Goal: Task Accomplishment & Management: Use online tool/utility

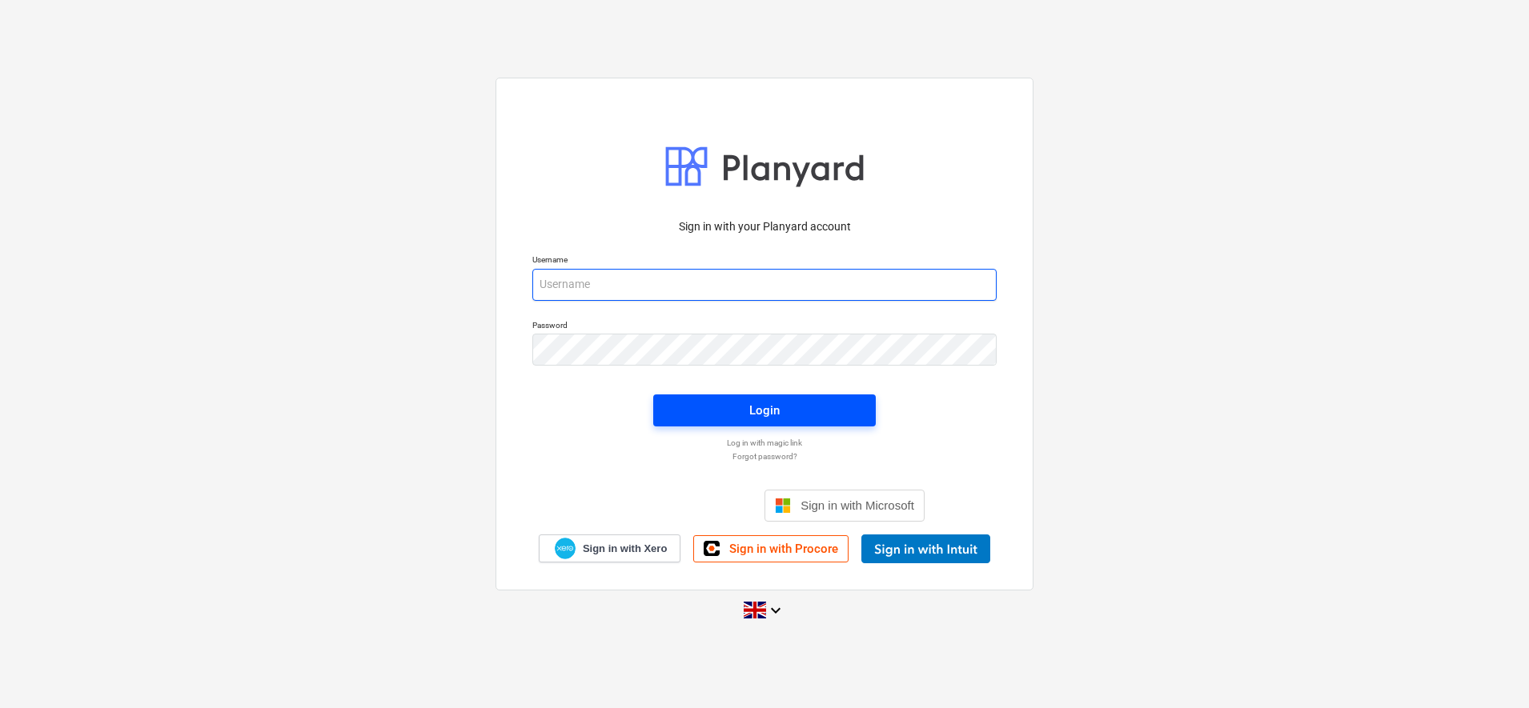
type input "[PERSON_NAME][EMAIL_ADDRESS][DOMAIN_NAME]"
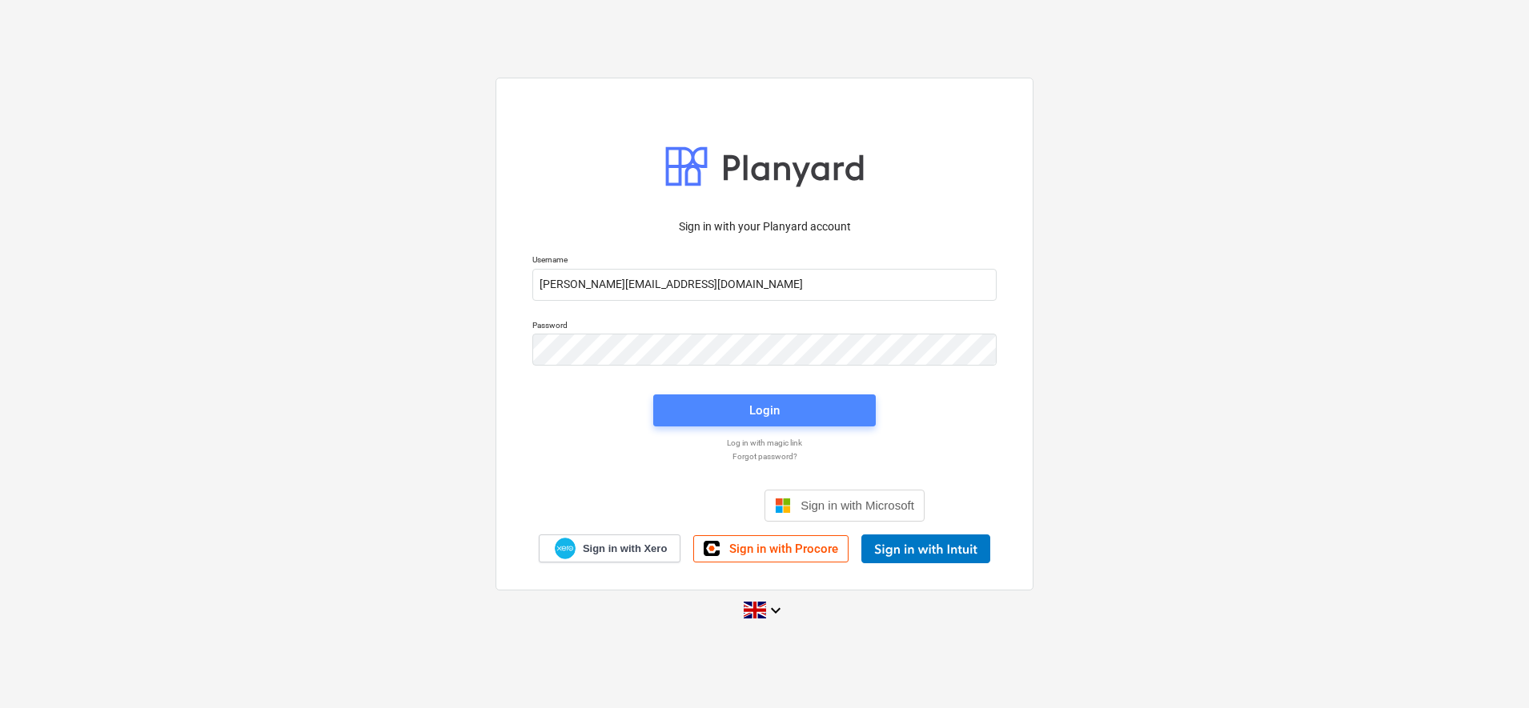
click at [780, 411] on span "Login" at bounding box center [764, 410] width 184 height 21
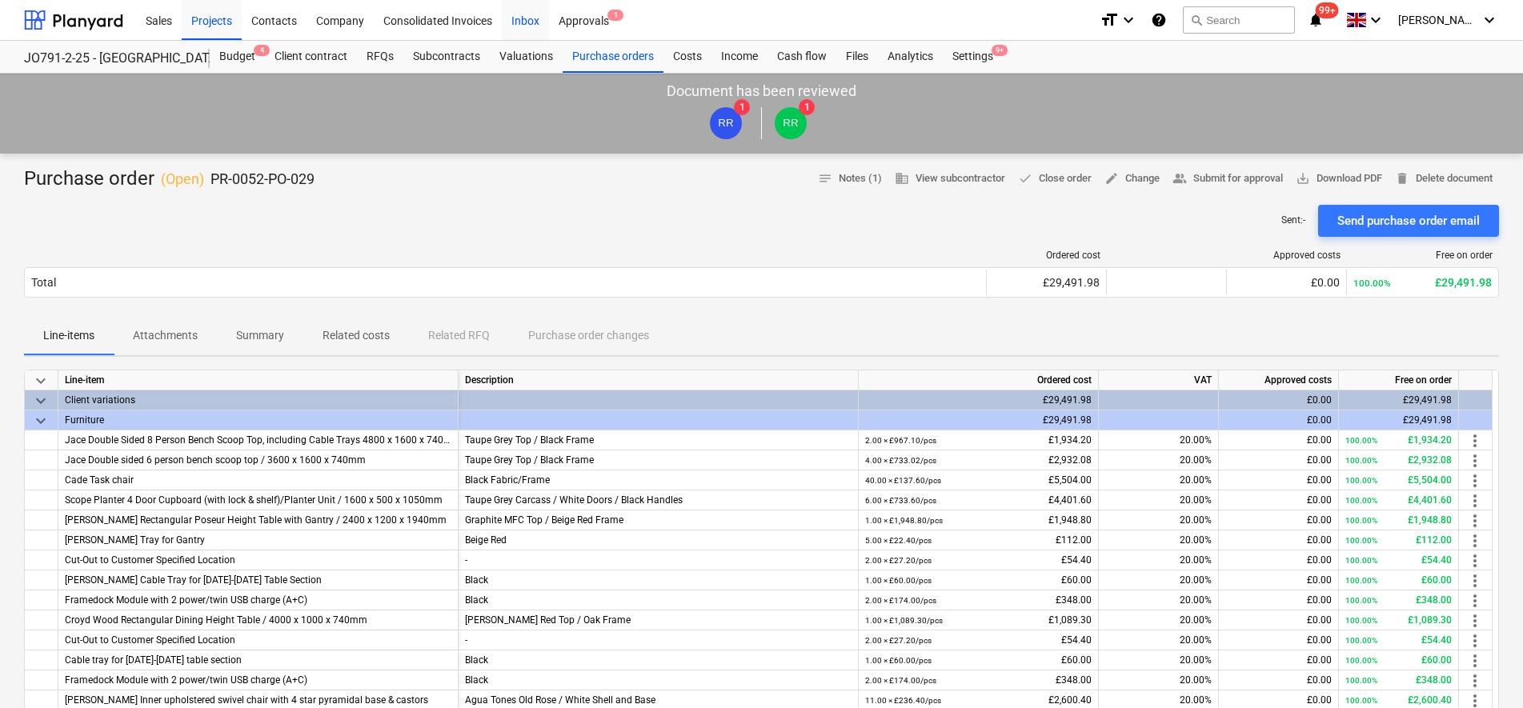
click at [538, 22] on div "Inbox" at bounding box center [525, 19] width 47 height 41
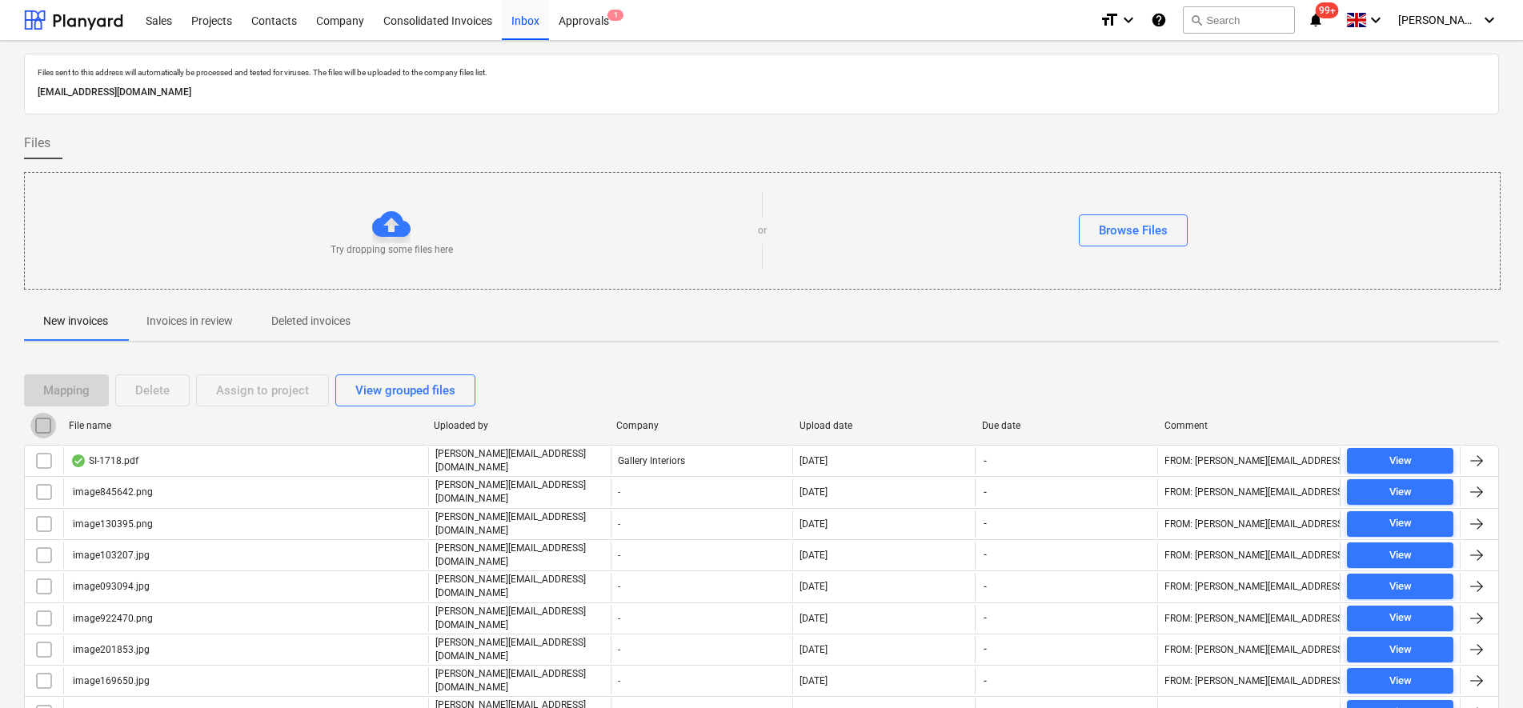
click at [48, 432] on input "checkbox" at bounding box center [43, 426] width 26 height 26
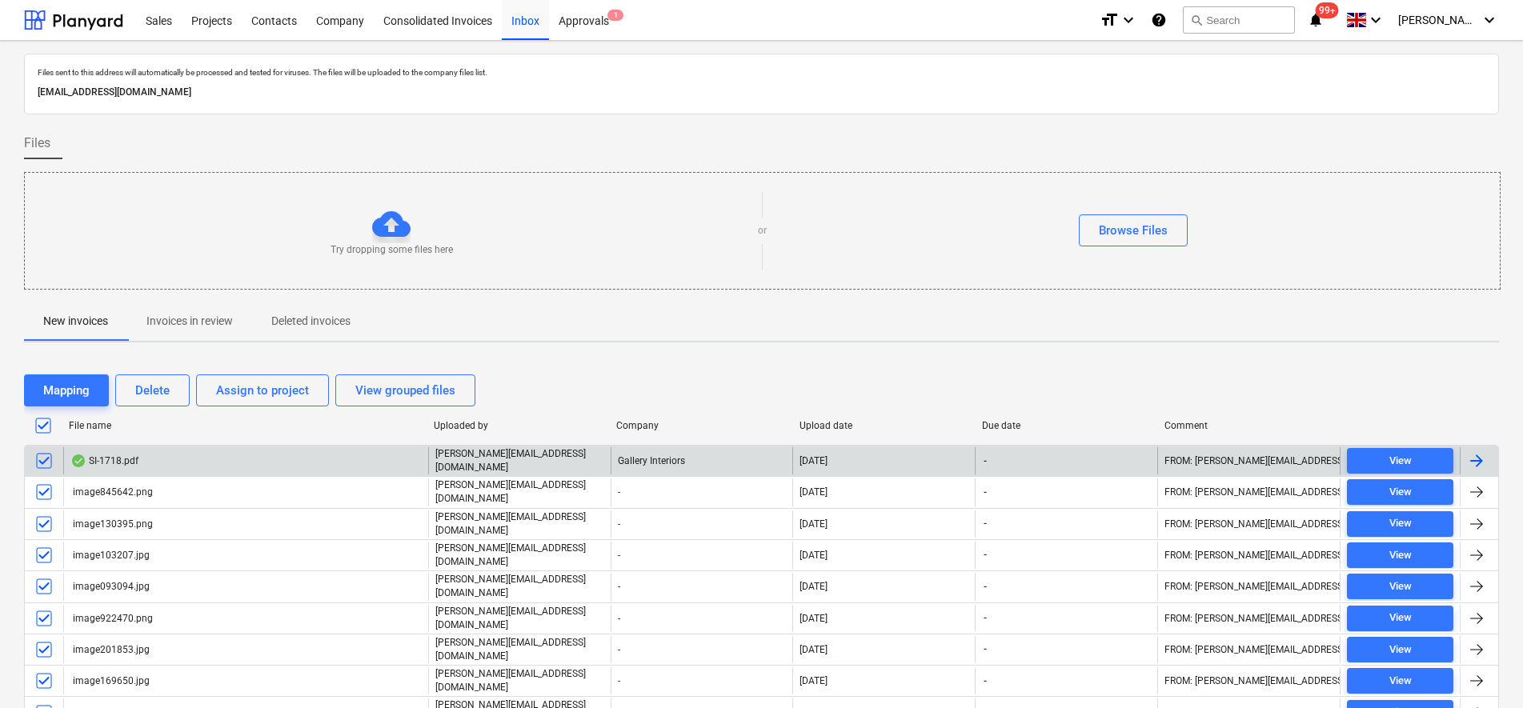
click at [49, 462] on input "checkbox" at bounding box center [44, 461] width 26 height 26
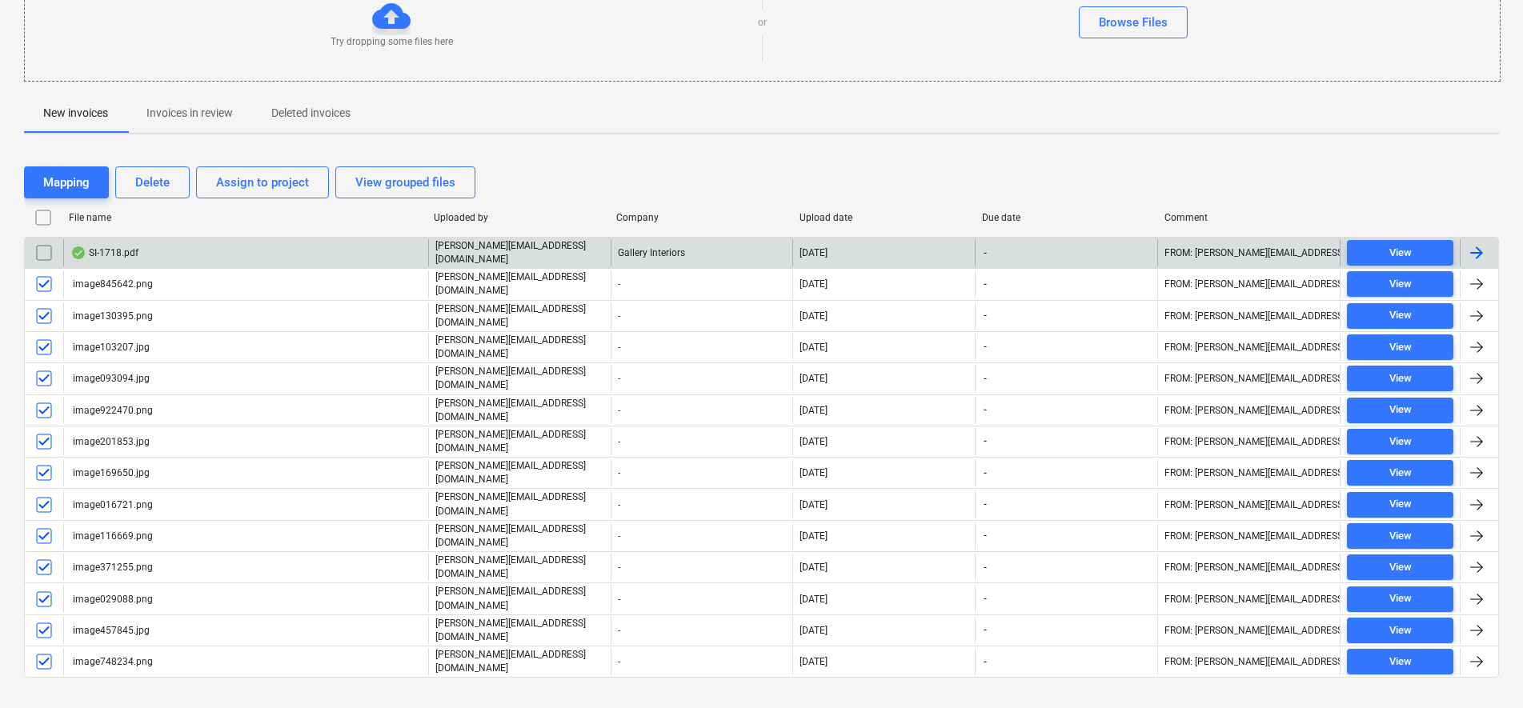
scroll to position [210, 0]
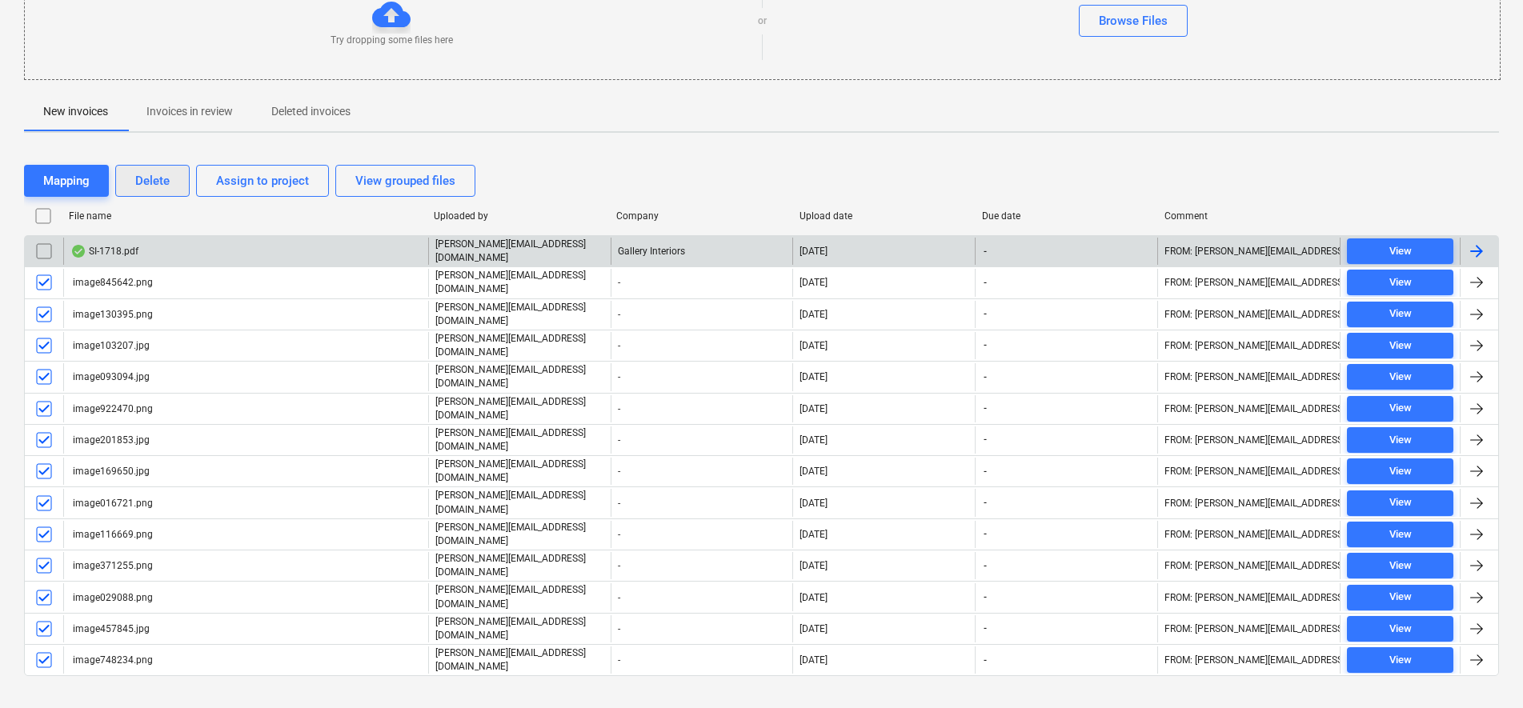
click at [140, 189] on div "Delete" at bounding box center [152, 180] width 34 height 21
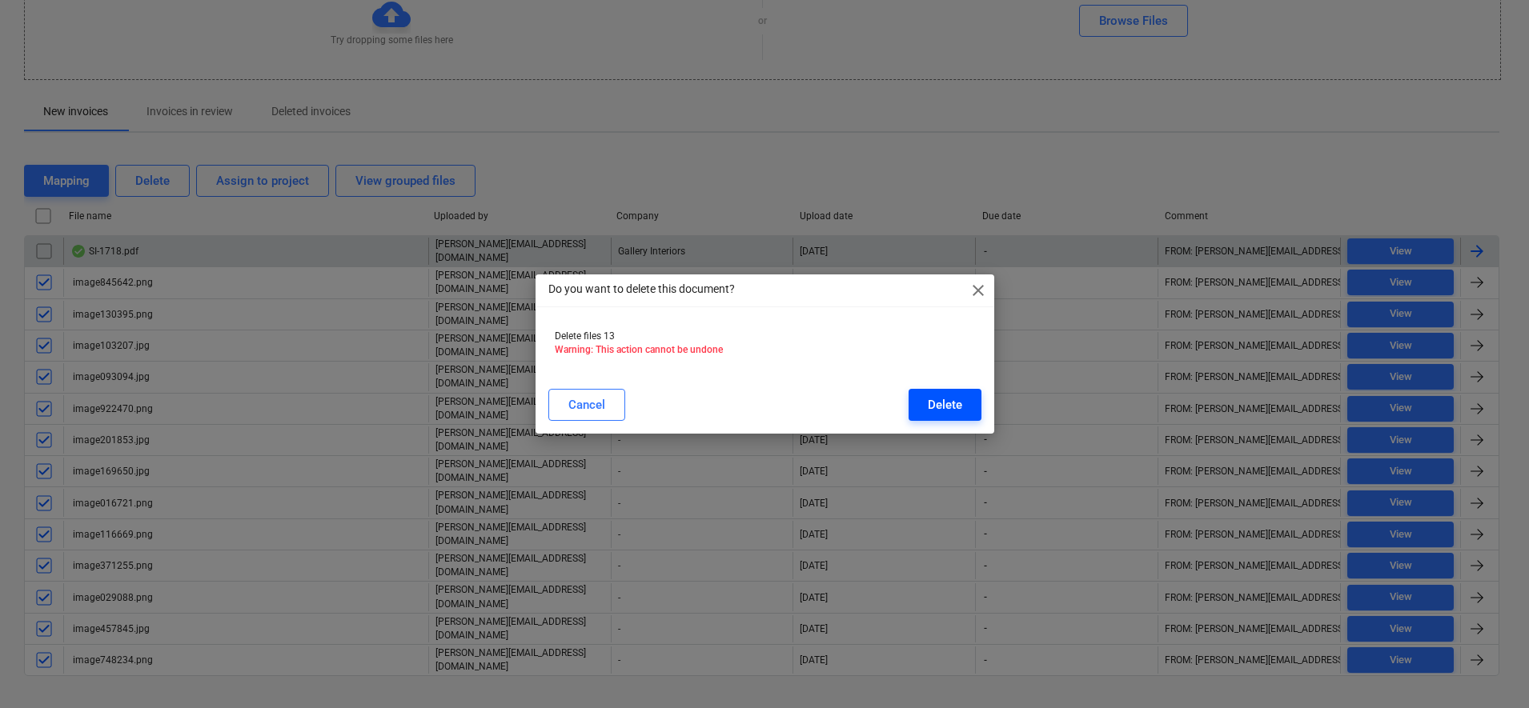
click at [956, 408] on div "Delete" at bounding box center [945, 405] width 34 height 21
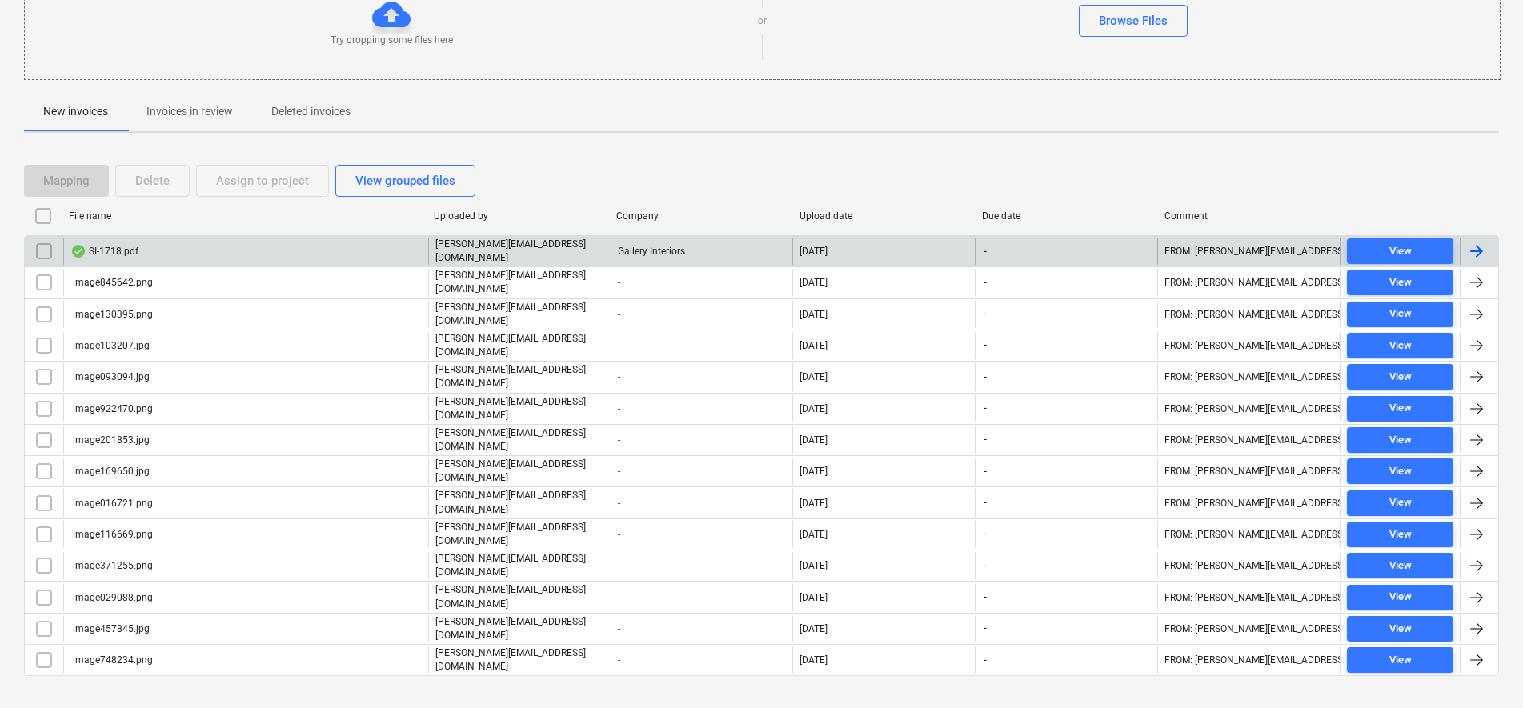
scroll to position [0, 0]
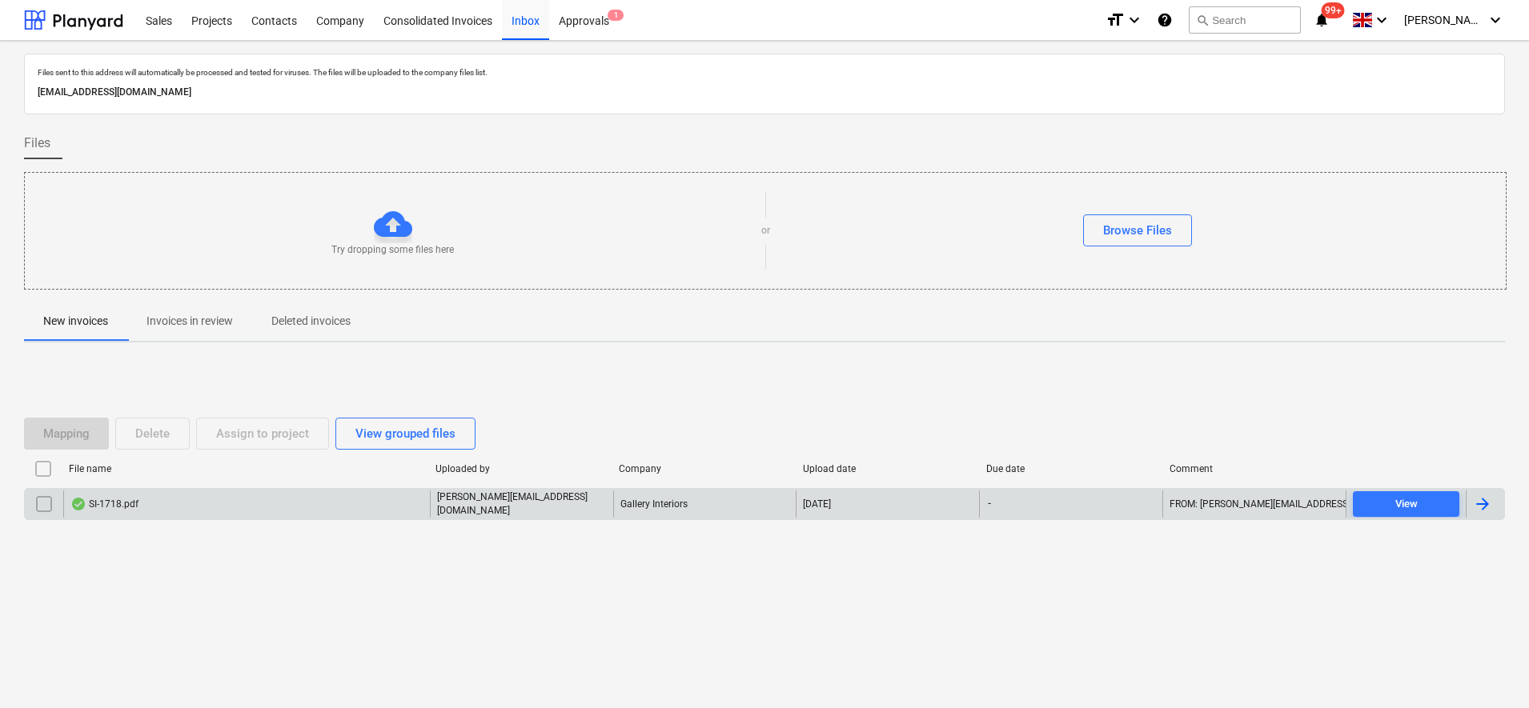
click at [639, 510] on div "Gallery Interiors" at bounding box center [704, 504] width 183 height 27
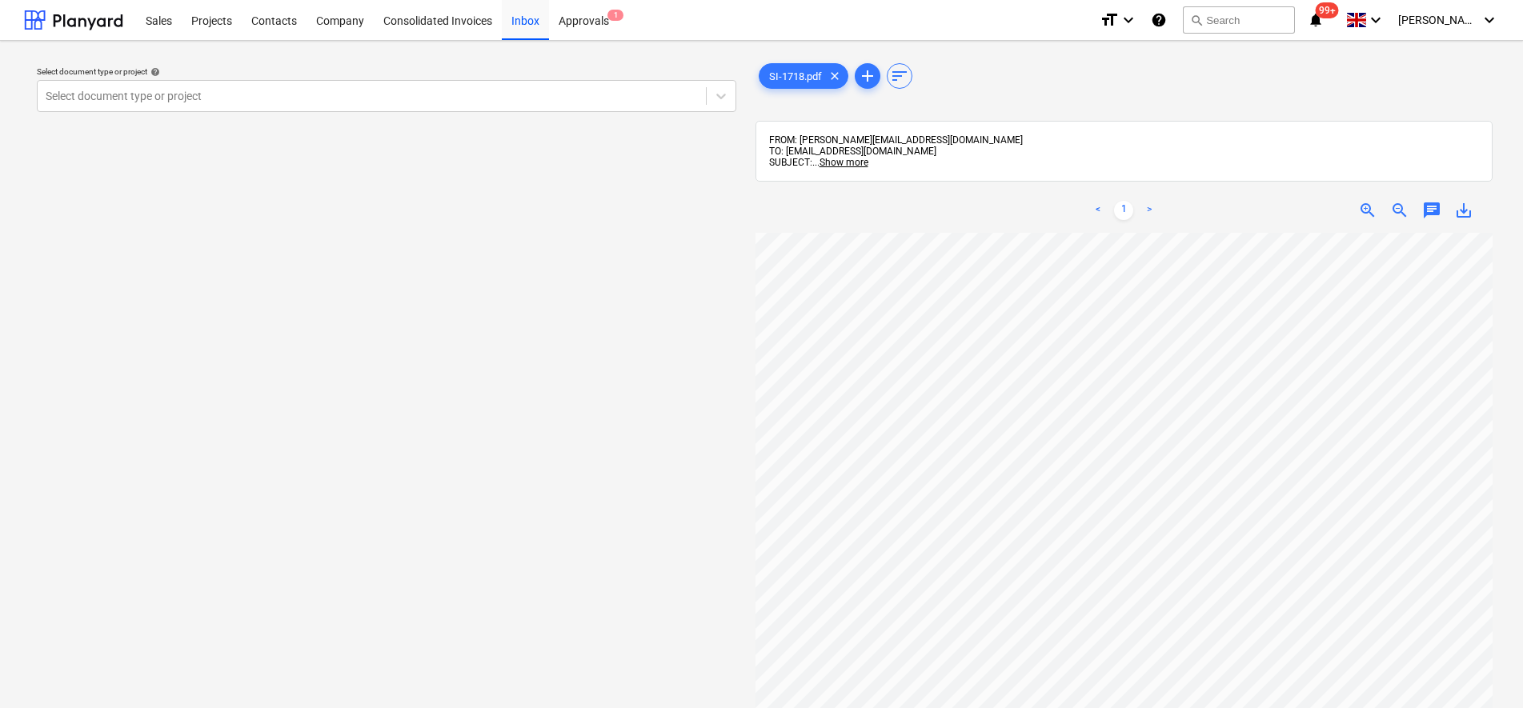
scroll to position [110, 66]
click at [338, 90] on div at bounding box center [372, 96] width 652 height 16
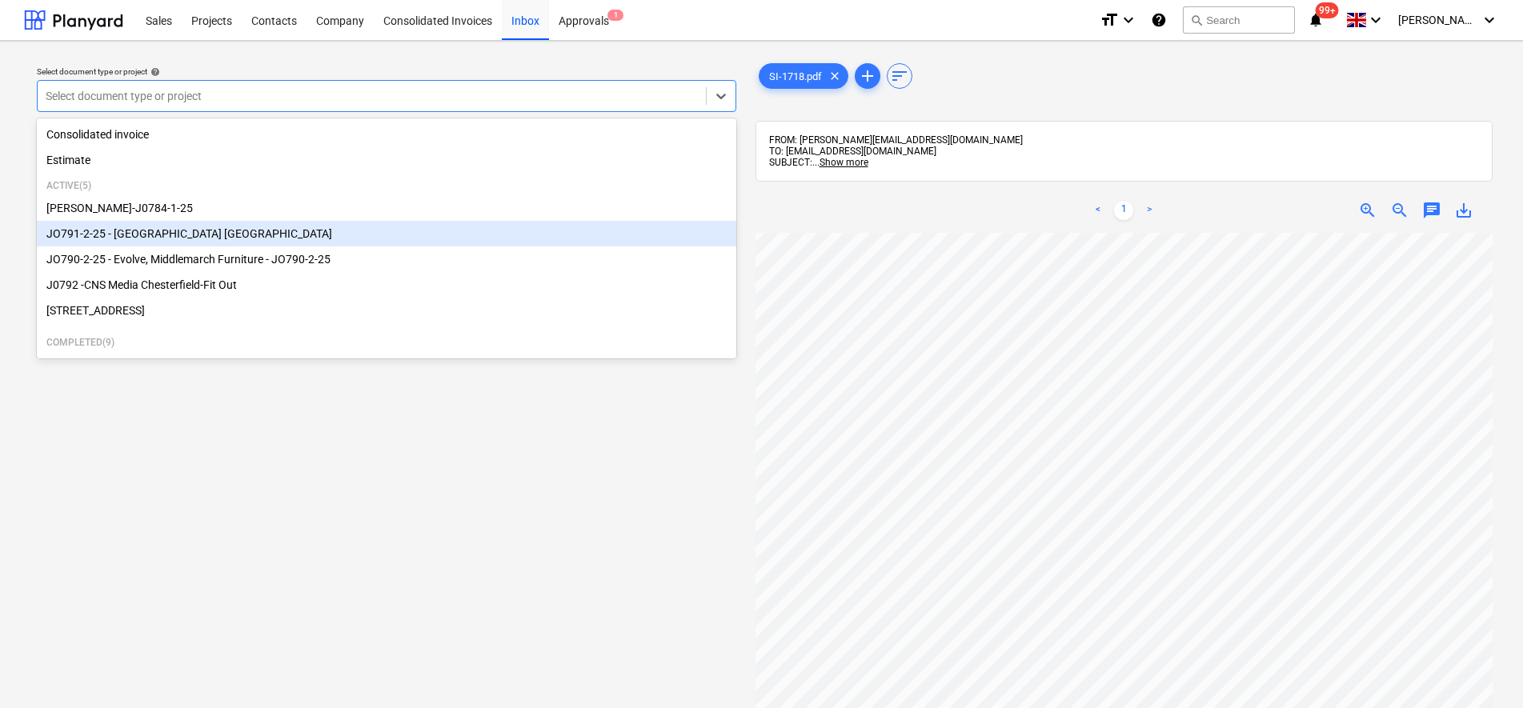
click at [172, 239] on div "JO791-2-25 - [GEOGRAPHIC_DATA] [GEOGRAPHIC_DATA]" at bounding box center [387, 234] width 700 height 26
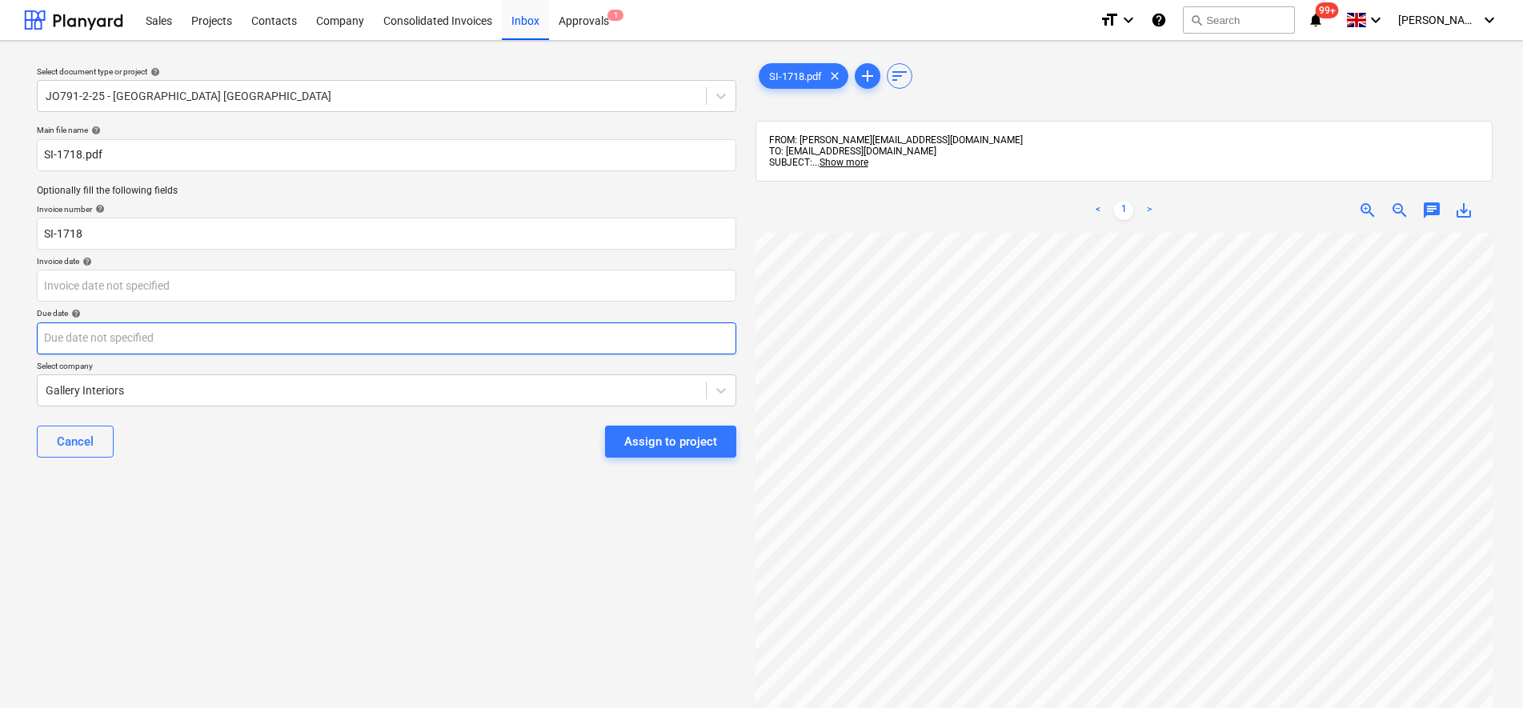
scroll to position [27, 0]
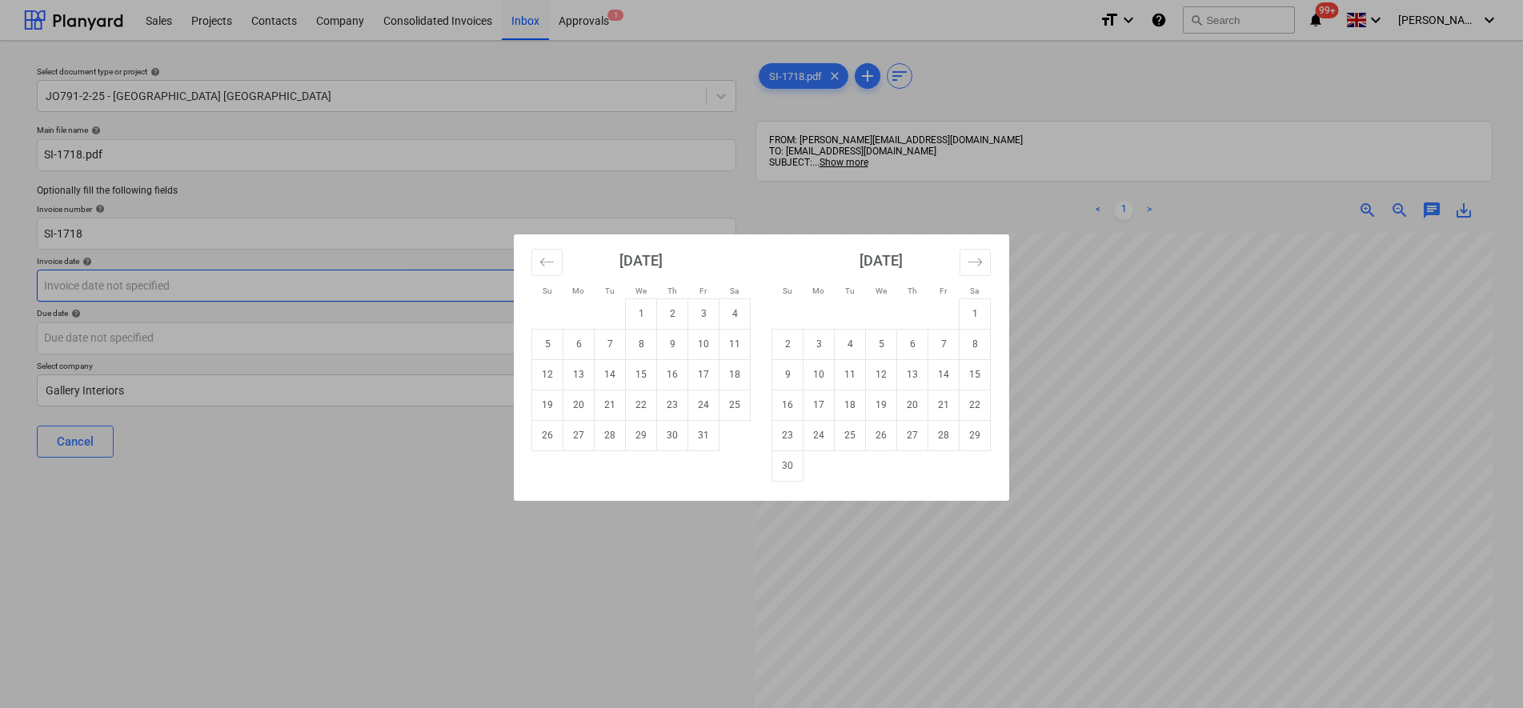
click at [363, 289] on body "Sales Projects Contacts Company Consolidated Invoices Inbox Approvals 1 format_…" at bounding box center [761, 354] width 1523 height 708
click at [556, 261] on button "Move backward to switch to the previous month." at bounding box center [546, 262] width 31 height 27
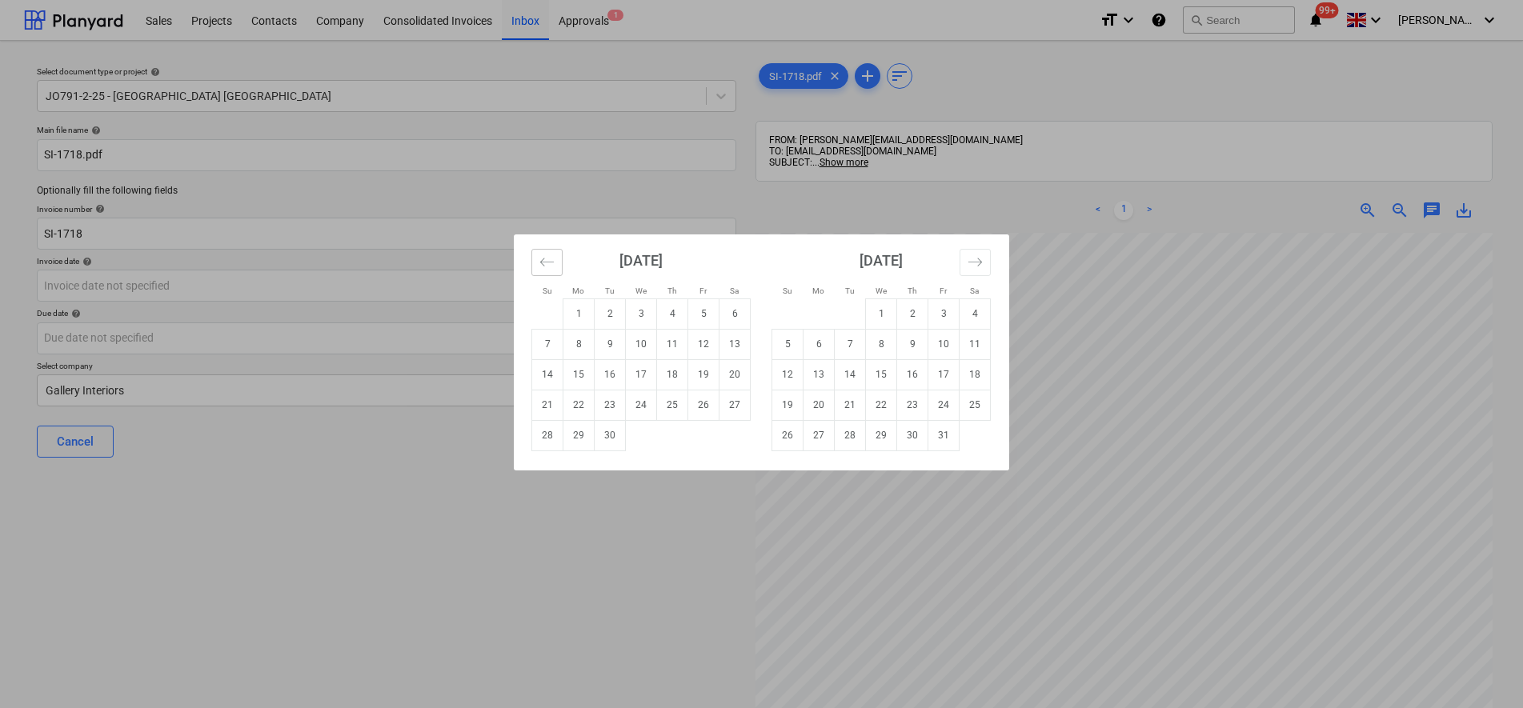
click at [556, 261] on button "Move backward to switch to the previous month." at bounding box center [546, 262] width 31 height 27
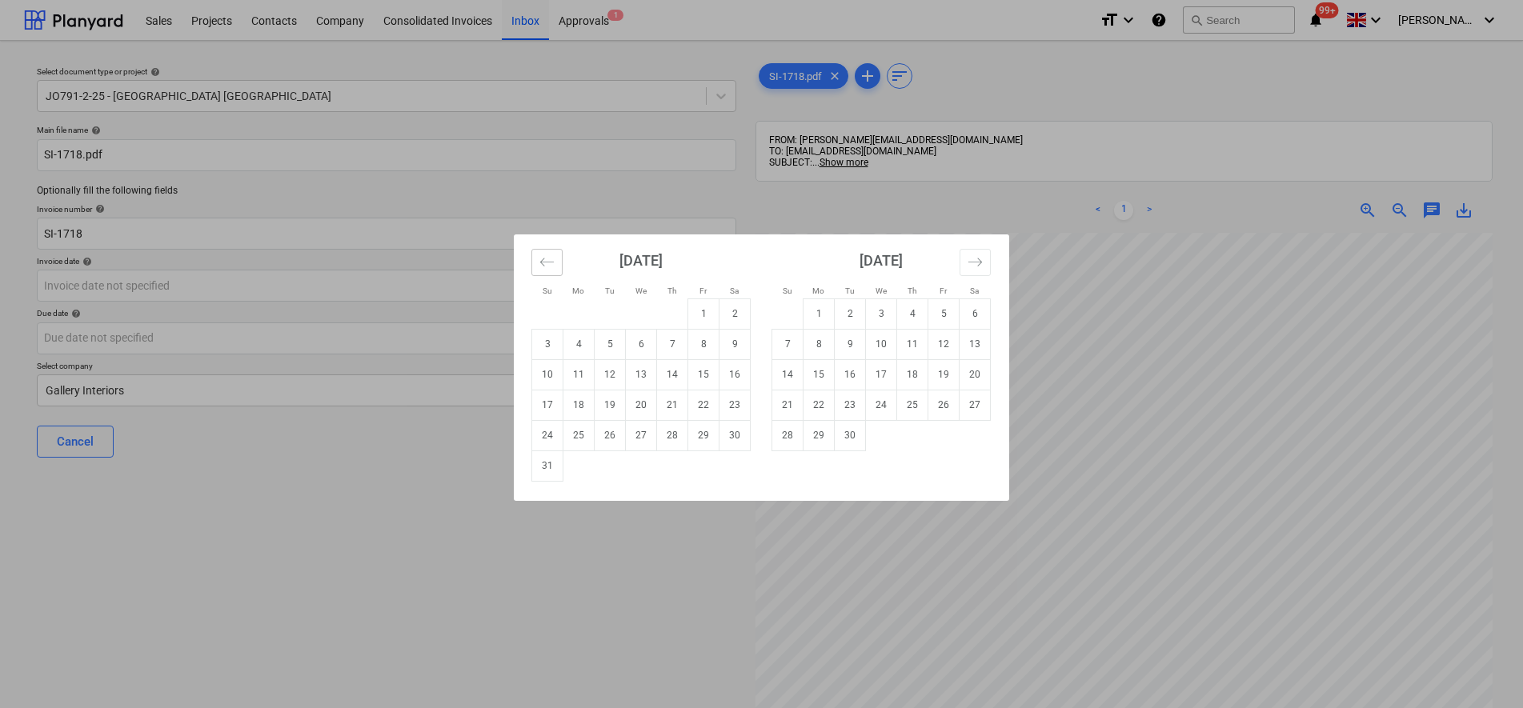
click at [556, 261] on button "Move backward to switch to the previous month." at bounding box center [546, 262] width 31 height 27
click at [679, 437] on td "31" at bounding box center [672, 435] width 31 height 30
type input "[DATE]"
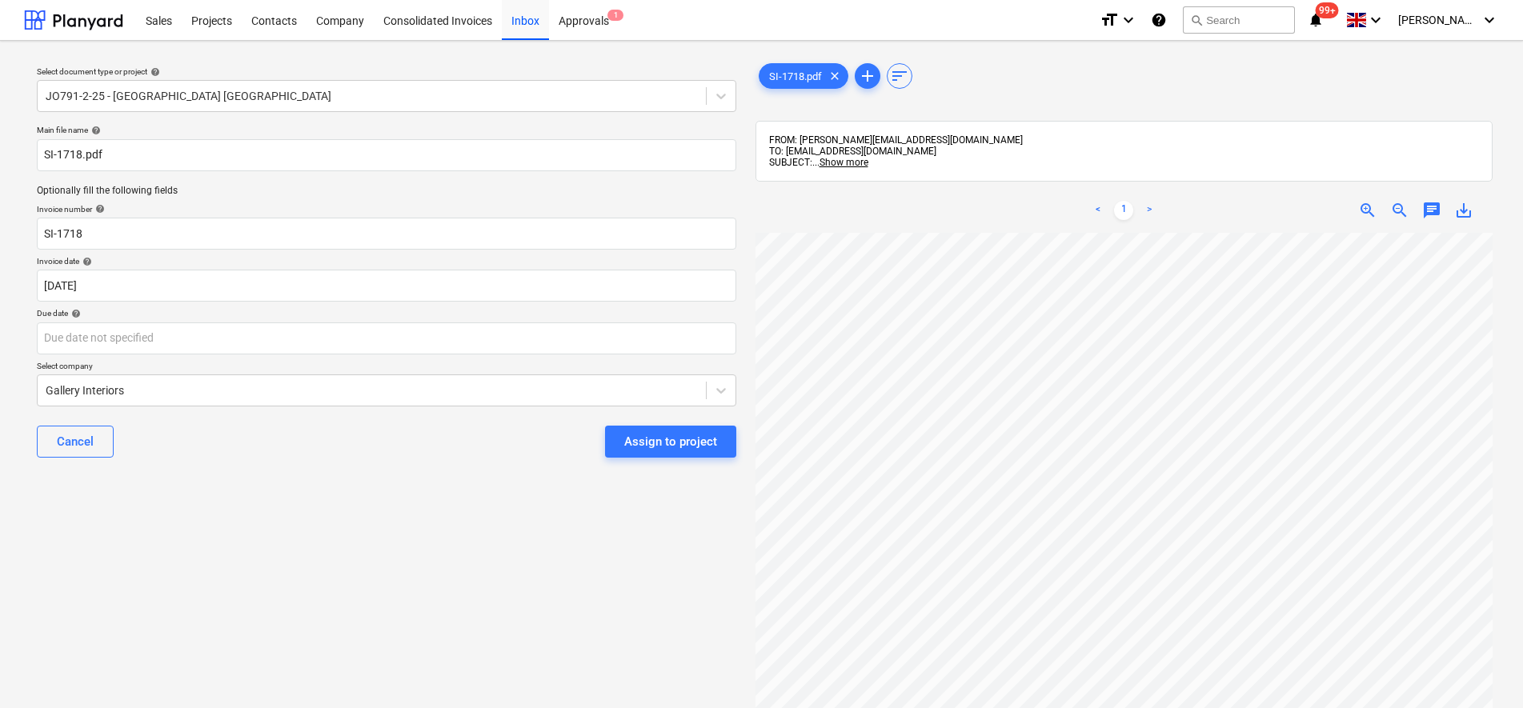
click at [650, 455] on button "Assign to project" at bounding box center [670, 442] width 131 height 32
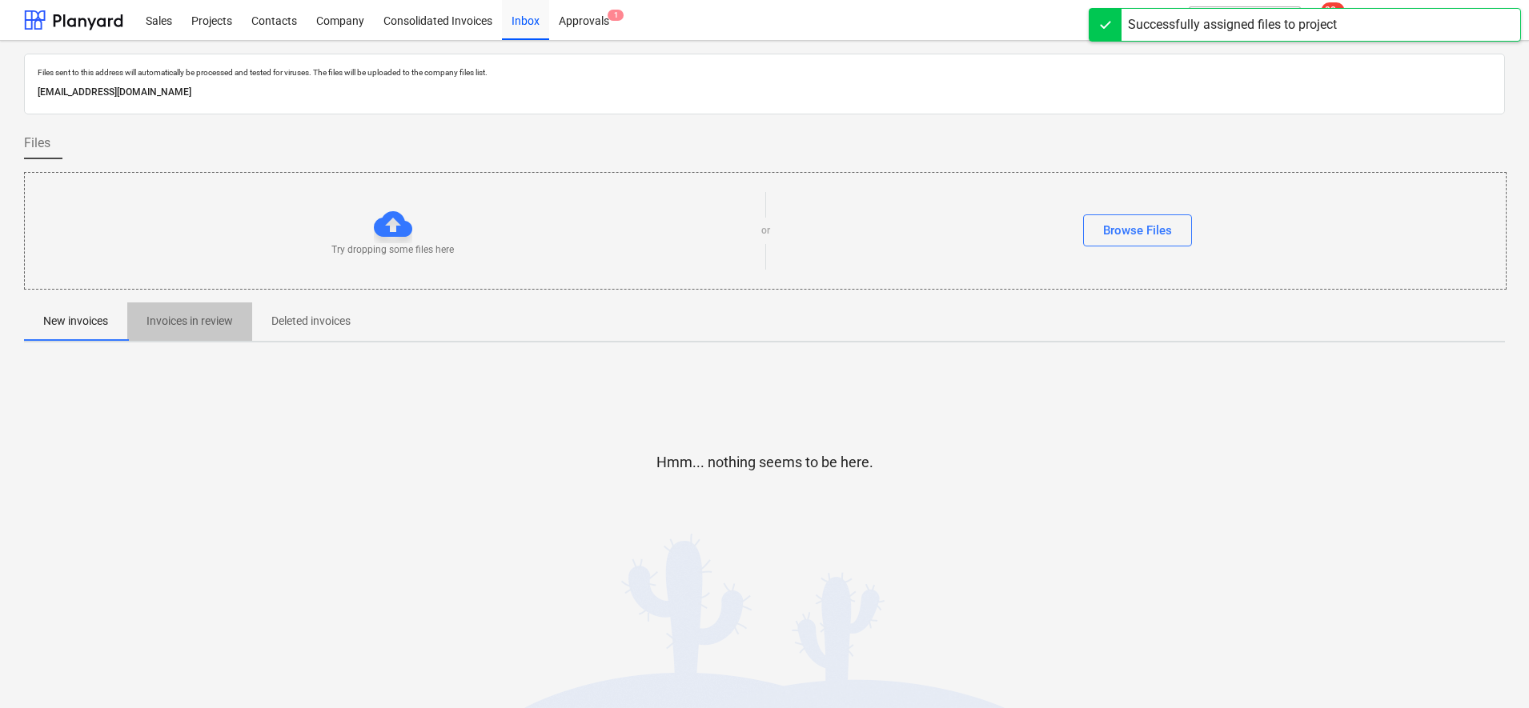
click at [161, 323] on p "Invoices in review" at bounding box center [189, 321] width 86 height 17
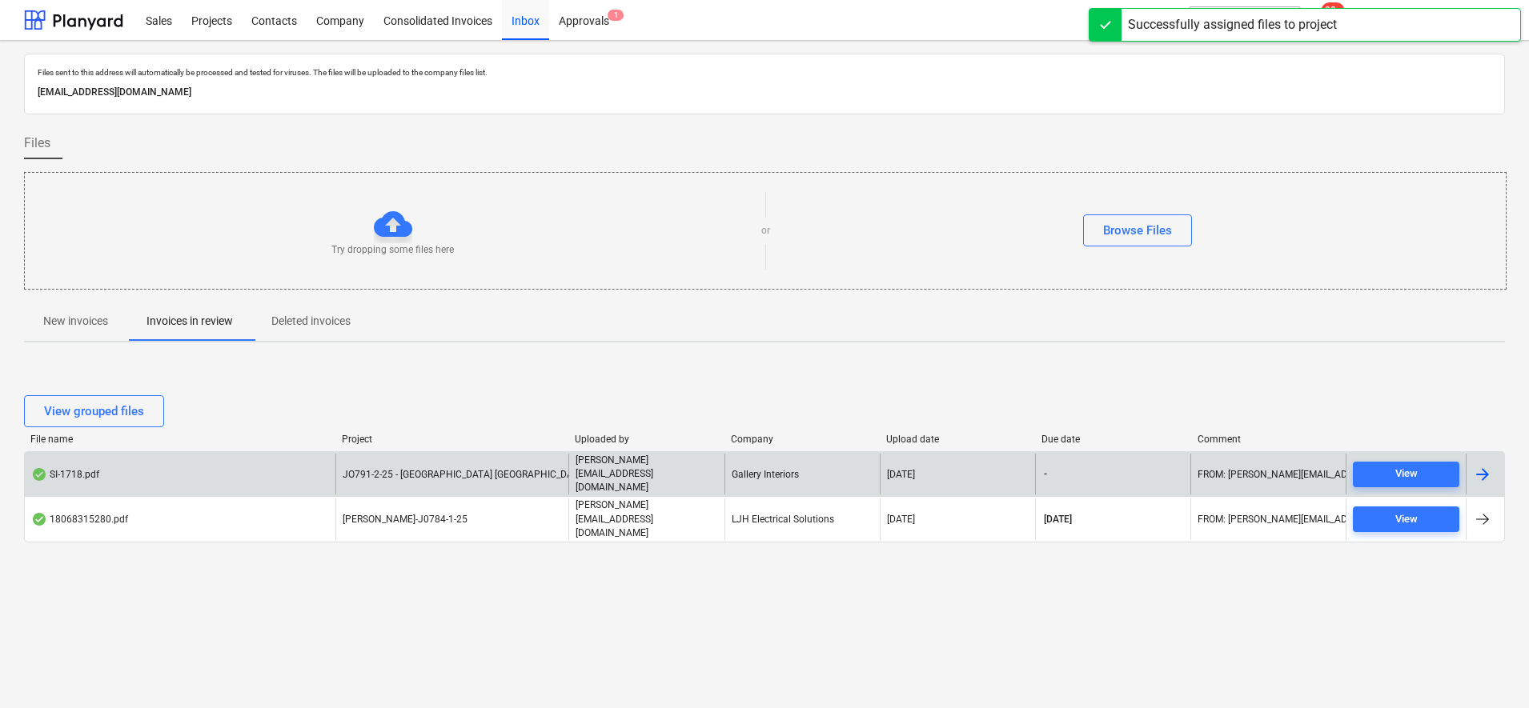
click at [490, 480] on span "JO791-2-25 - [GEOGRAPHIC_DATA] [GEOGRAPHIC_DATA]" at bounding box center [465, 474] width 244 height 11
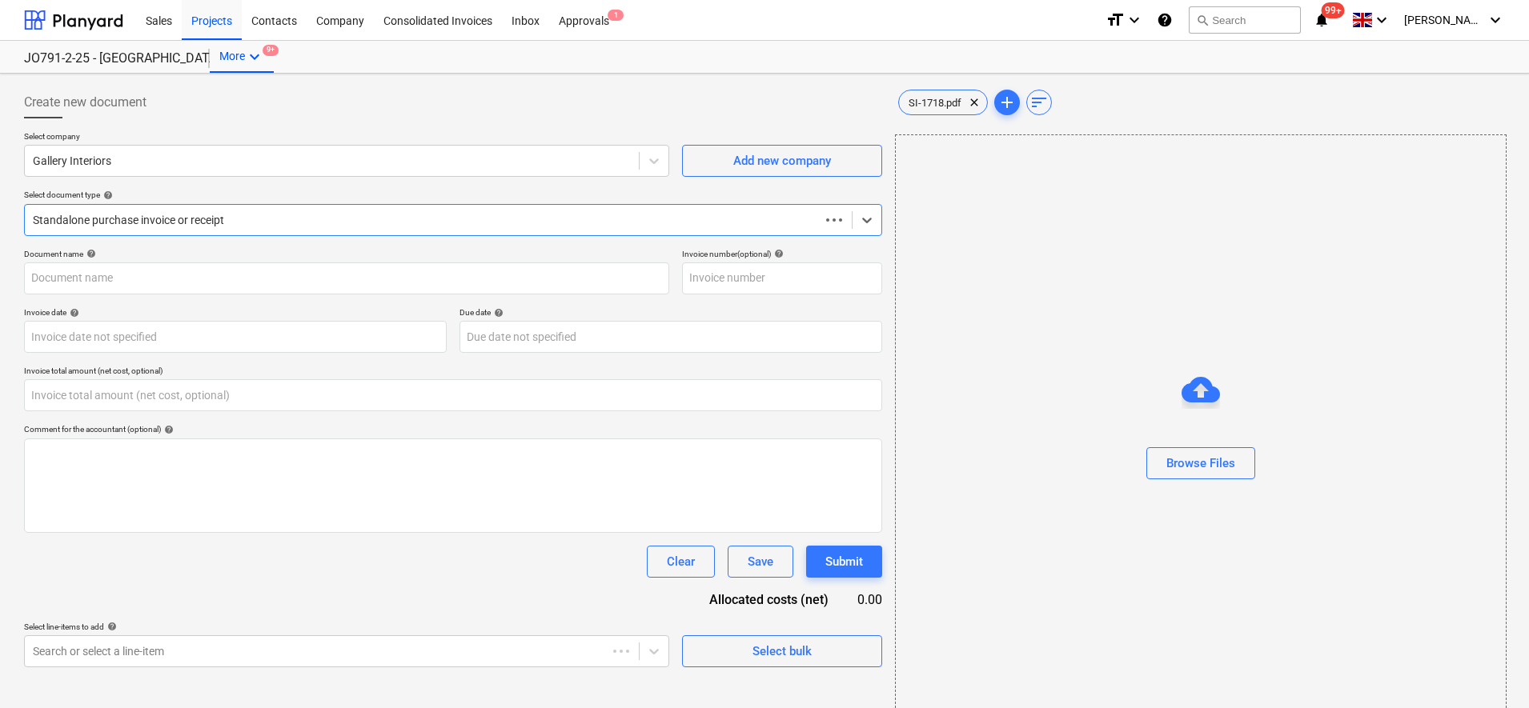
type input "SI-1718"
type input "0.00"
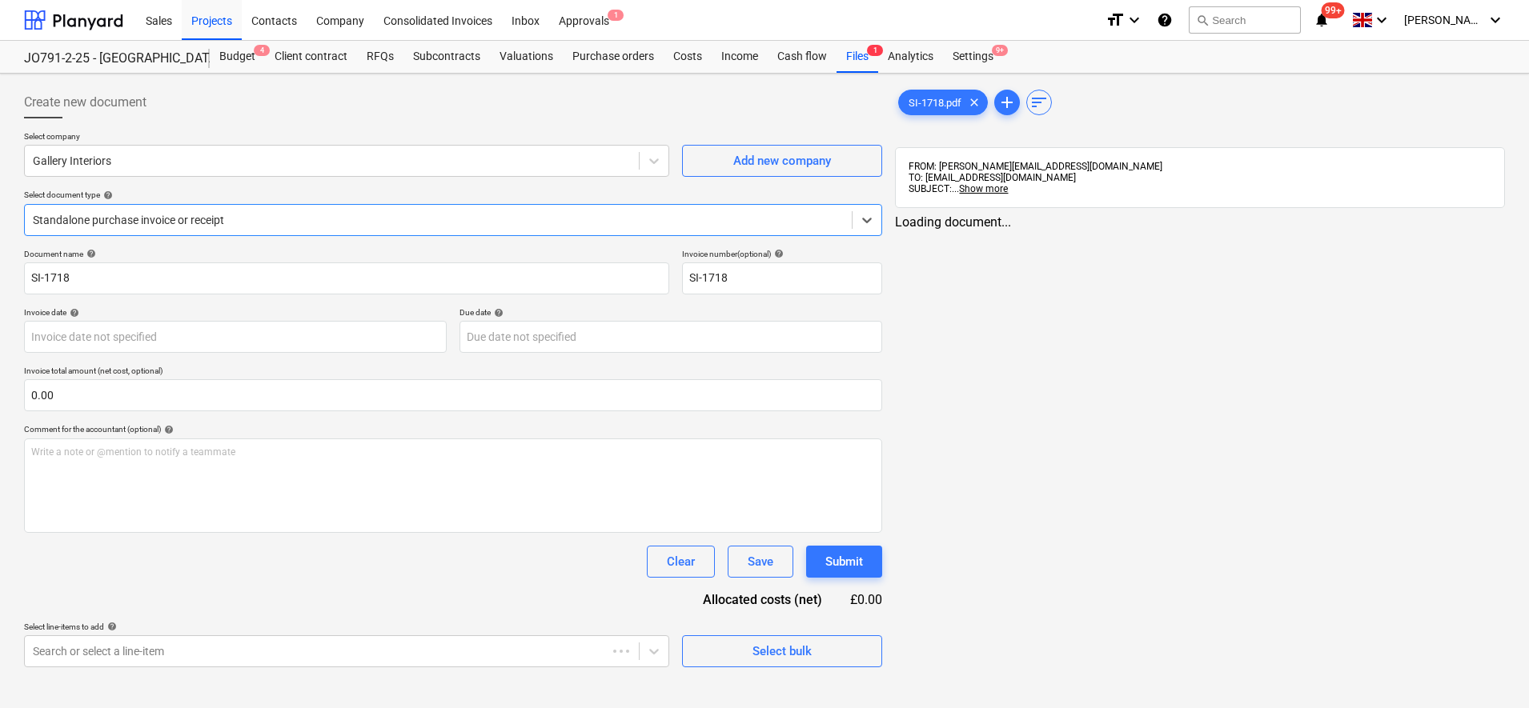
type input "[DATE]"
click at [221, 206] on div "Standalone purchase invoice or receipt" at bounding box center [453, 220] width 858 height 32
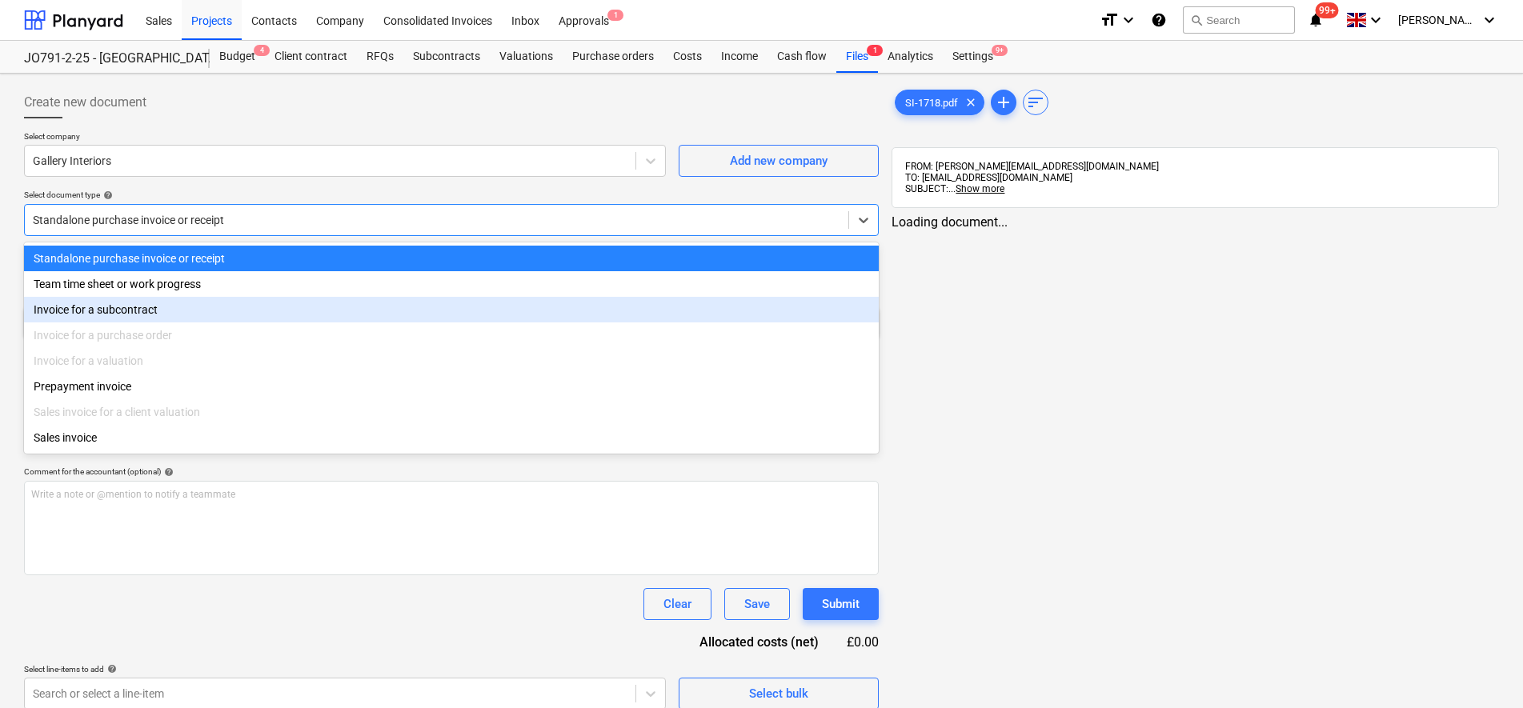
click at [147, 315] on div "Invoice for a subcontract" at bounding box center [451, 310] width 855 height 26
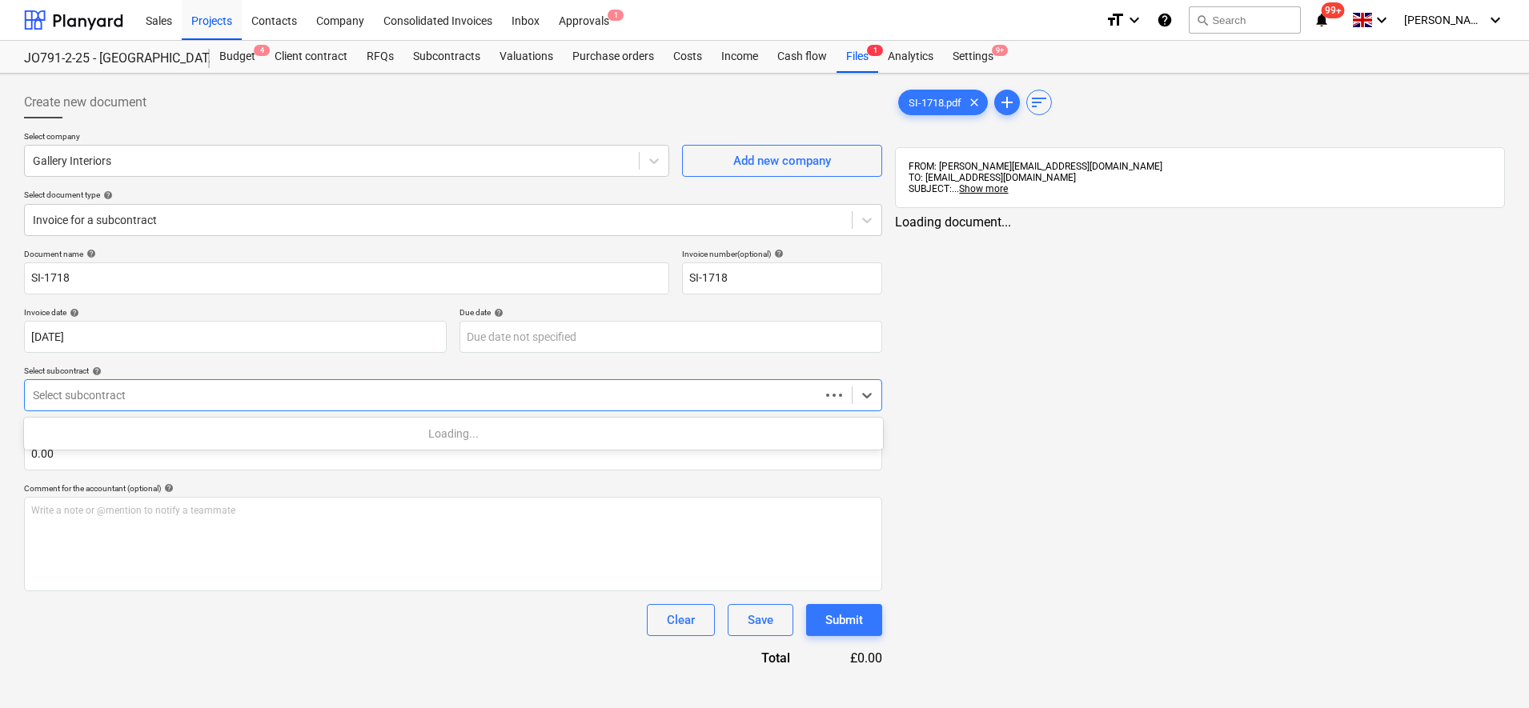
click at [132, 399] on div at bounding box center [422, 395] width 779 height 16
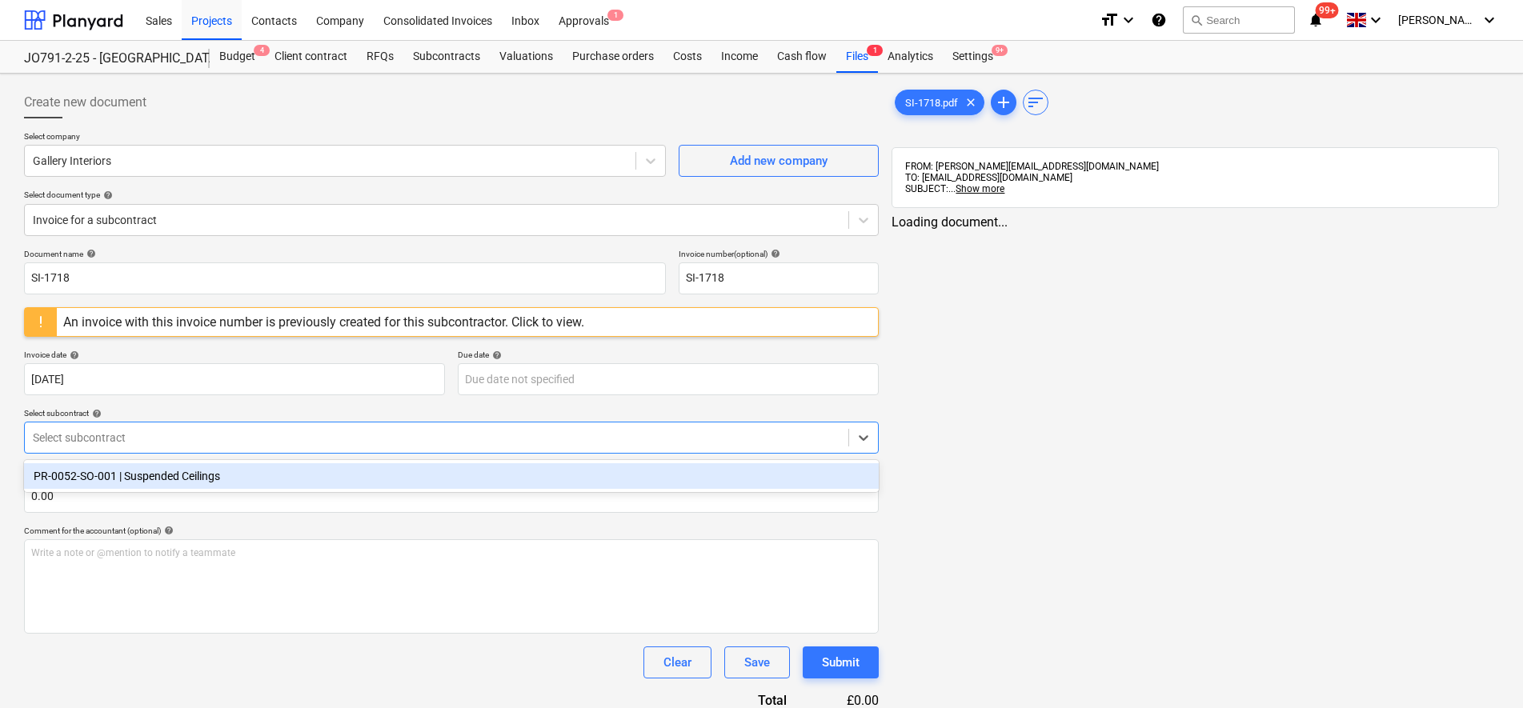
click at [221, 323] on div "An invoice with this invoice number is previously created for this subcontracto…" at bounding box center [323, 322] width 521 height 15
